Goal: Complete application form

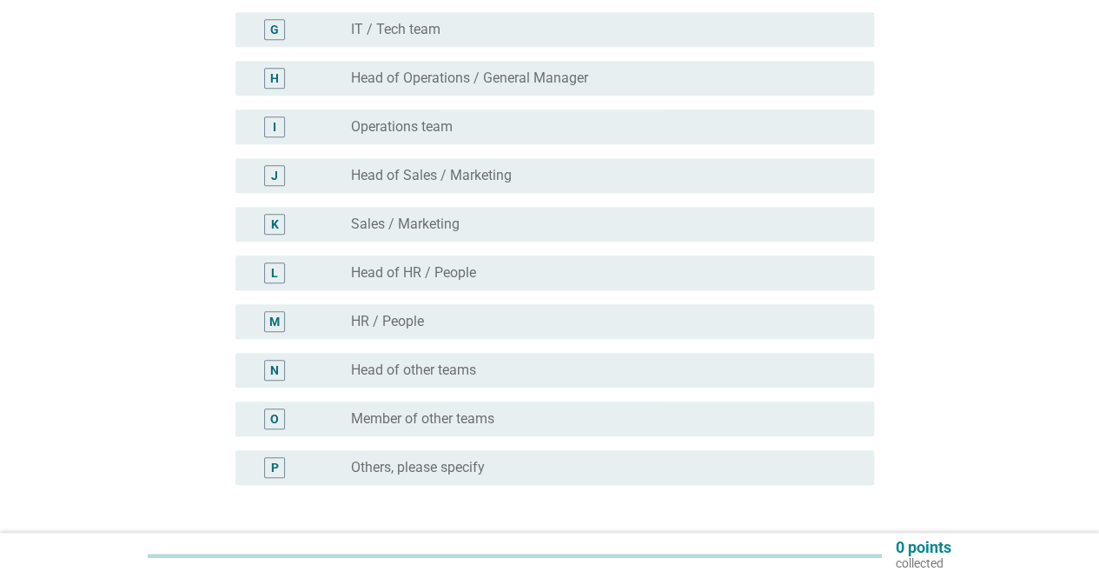
scroll to position [521, 0]
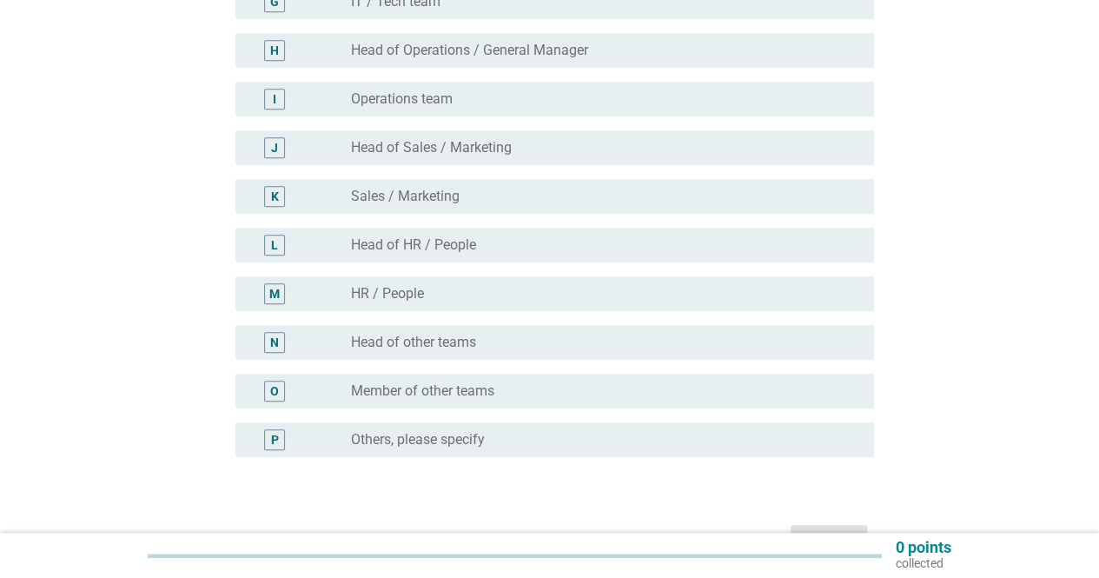
click at [529, 383] on div "radio_button_unchecked Member of other teams" at bounding box center [598, 390] width 495 height 17
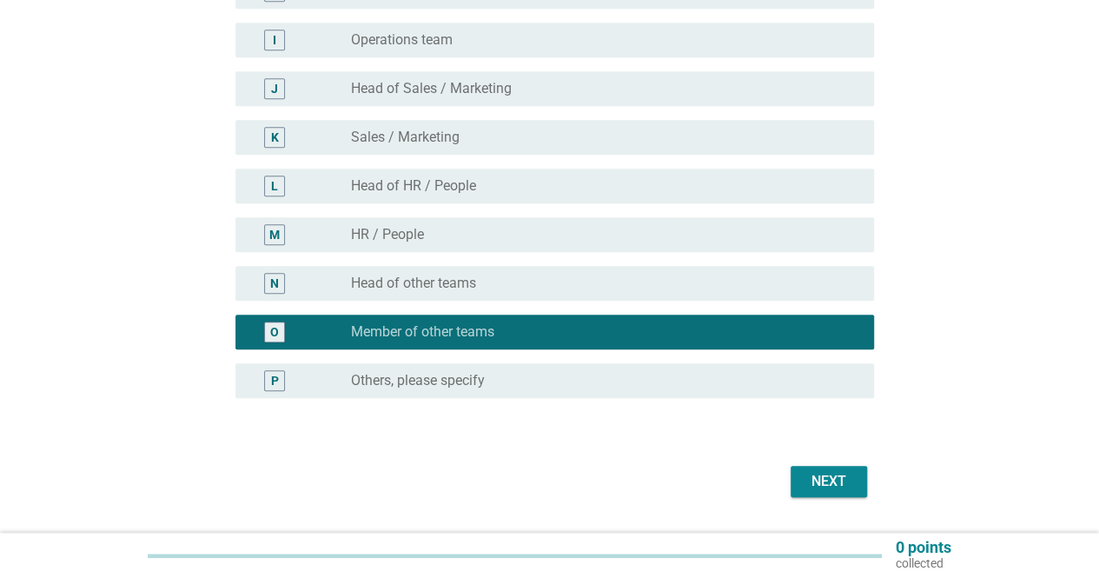
scroll to position [608, 0]
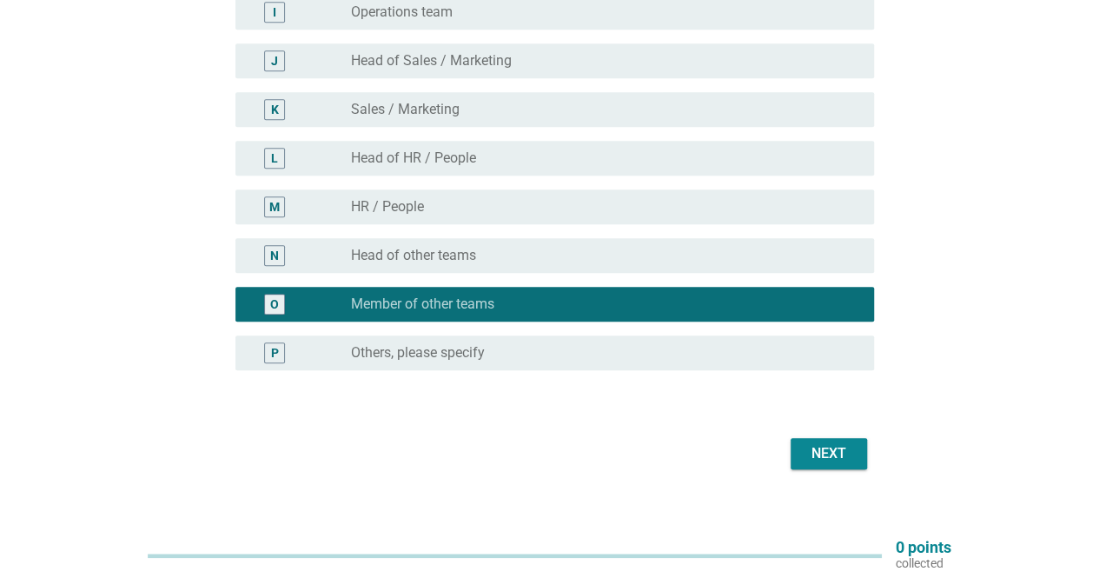
click at [788, 446] on div "Next" at bounding box center [549, 454] width 649 height 42
click at [816, 453] on div "Next" at bounding box center [829, 453] width 49 height 21
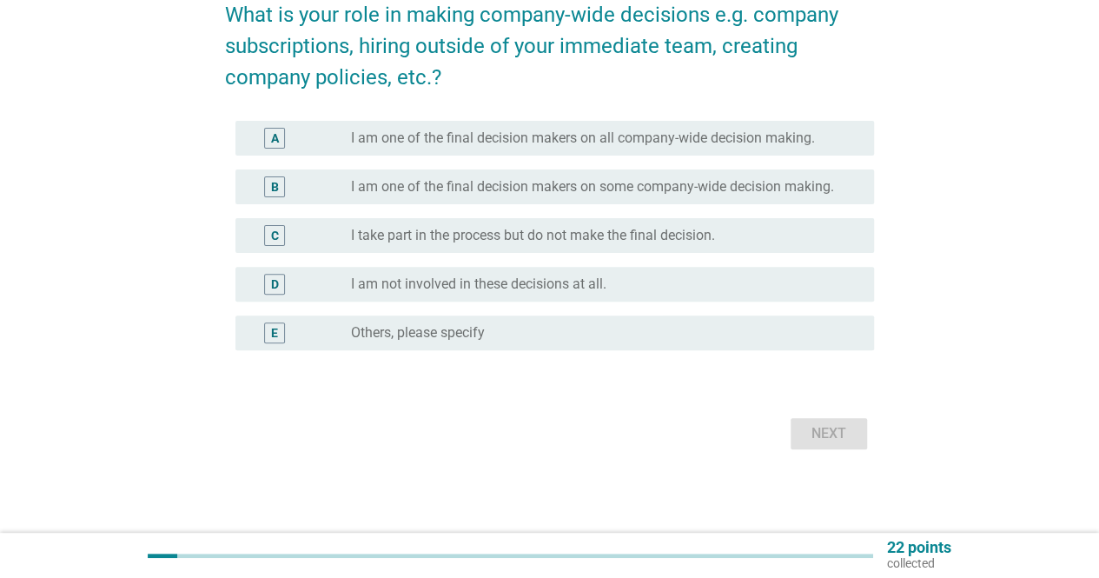
scroll to position [0, 0]
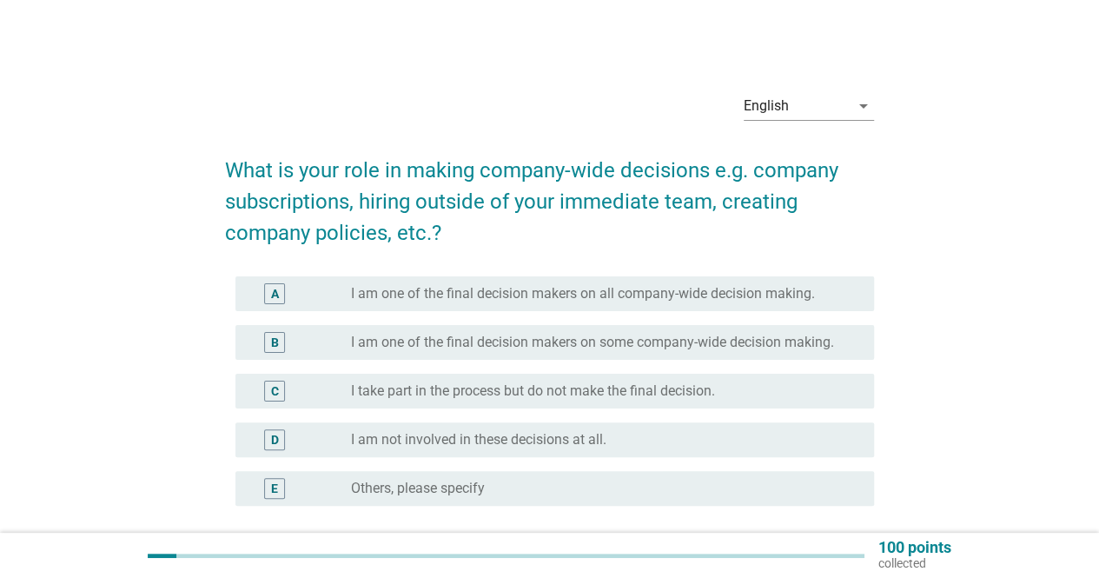
click at [573, 340] on label "I am one of the final decision makers on some company-wide decision making." at bounding box center [592, 342] width 483 height 17
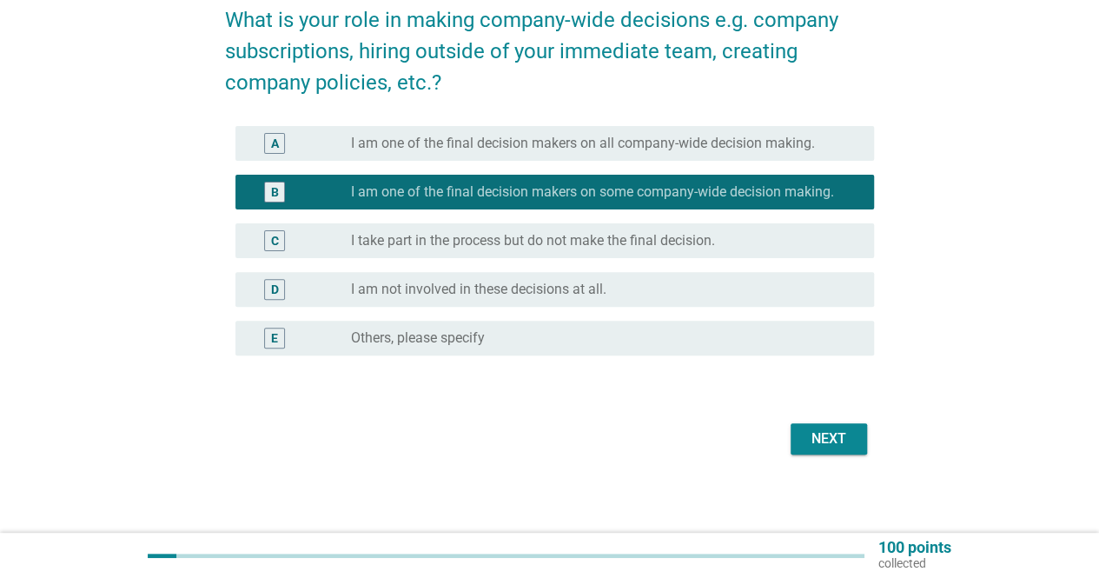
scroll to position [155, 0]
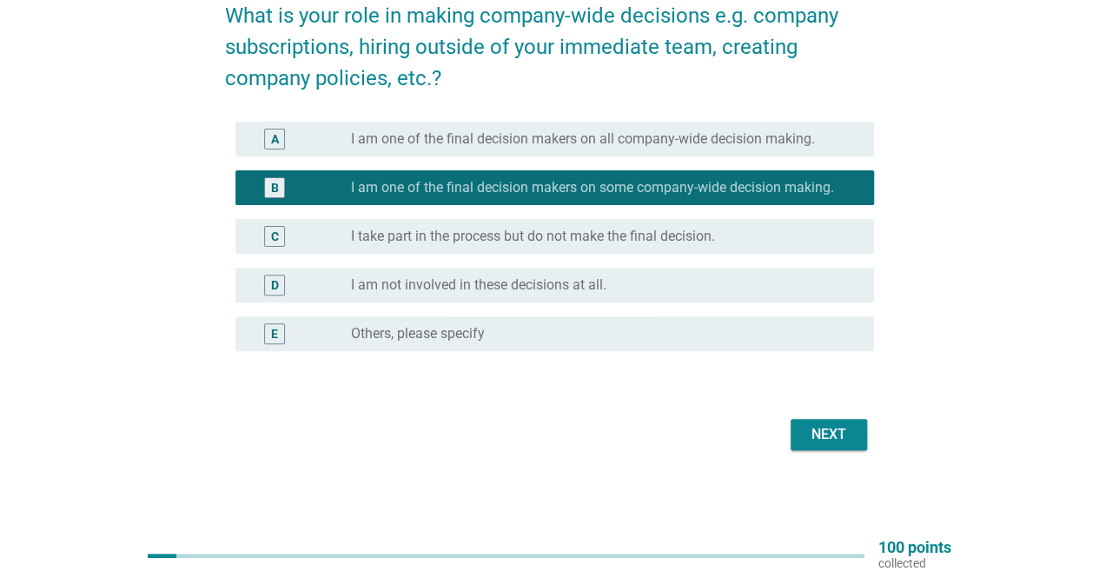
click at [841, 434] on div "Next" at bounding box center [829, 434] width 49 height 21
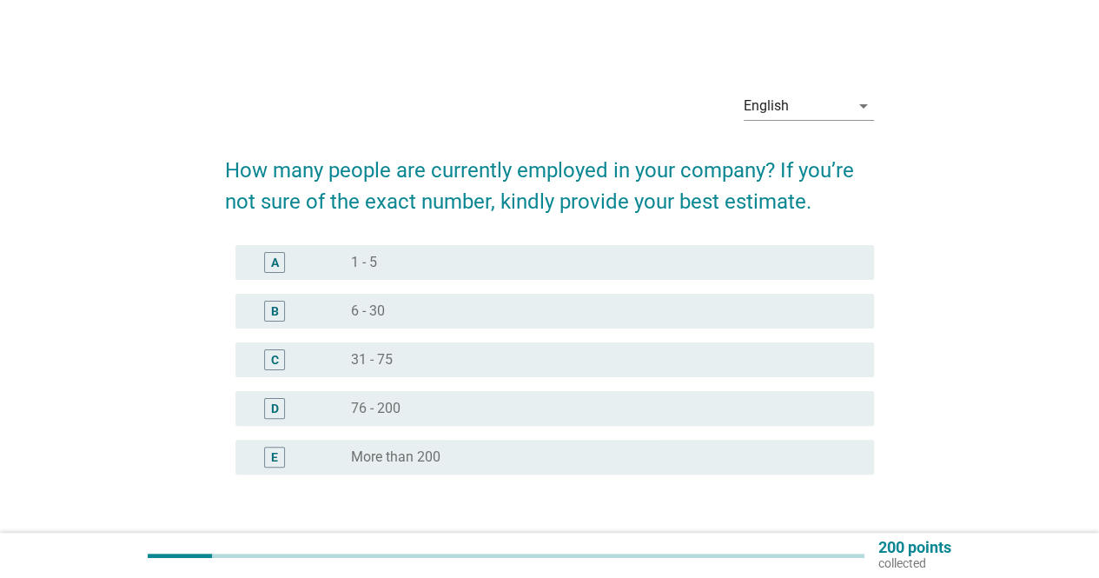
click at [512, 463] on div "radio_button_unchecked More than 200" at bounding box center [598, 456] width 495 height 17
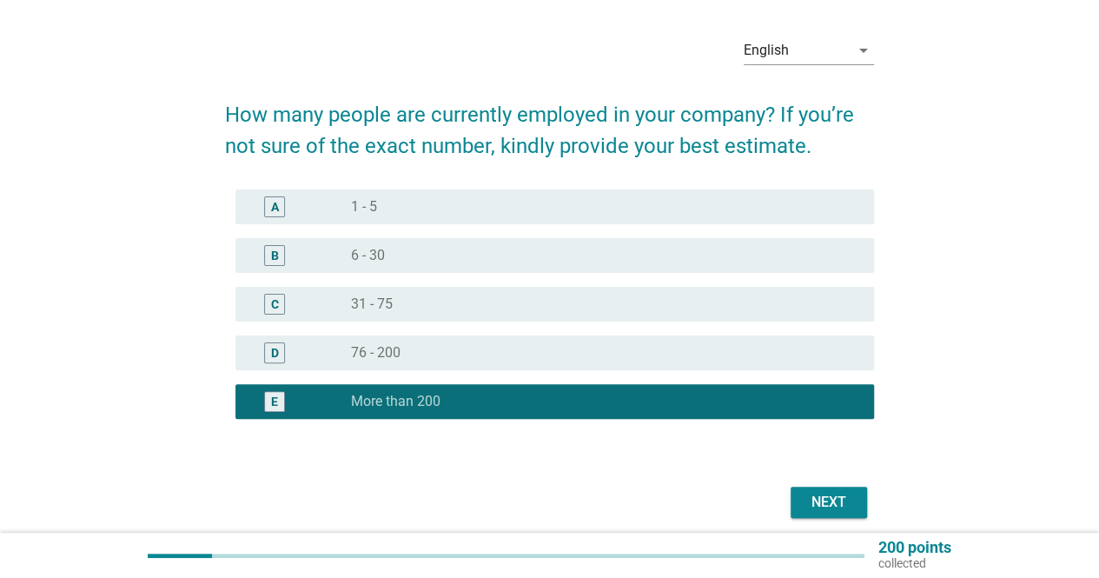
scroll to position [123, 0]
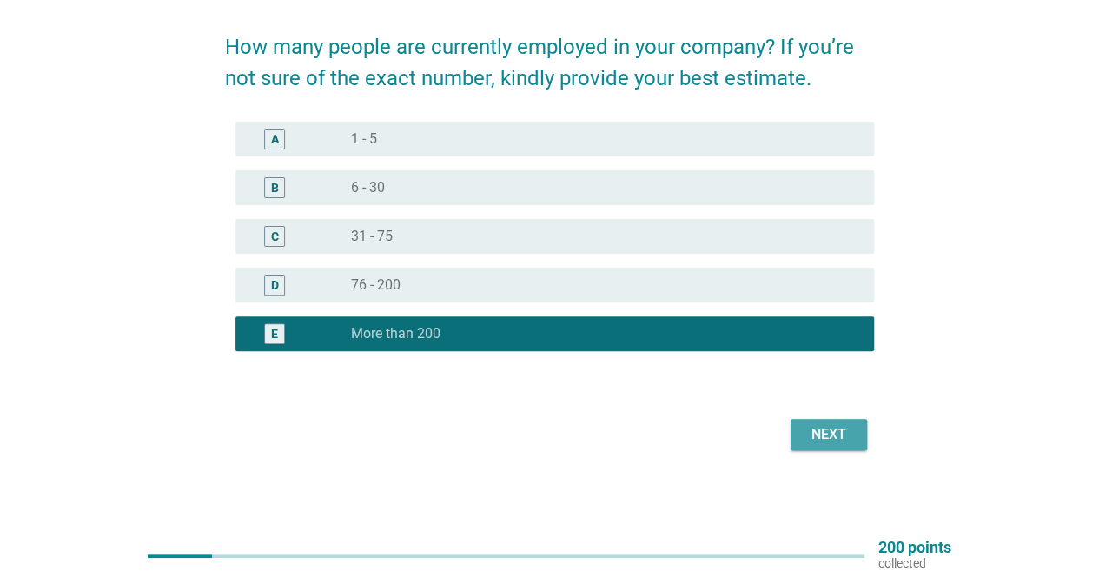
click at [805, 432] on div "Next" at bounding box center [829, 434] width 49 height 21
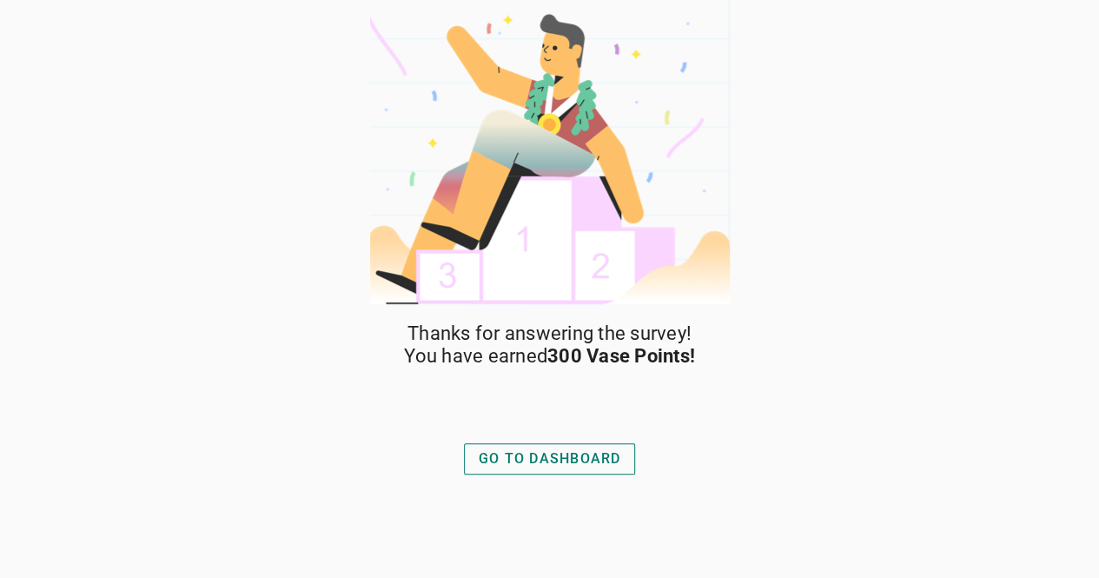
click at [539, 474] on button "GO TO DASHBOARD" at bounding box center [550, 458] width 172 height 31
